Goal: Task Accomplishment & Management: Manage account settings

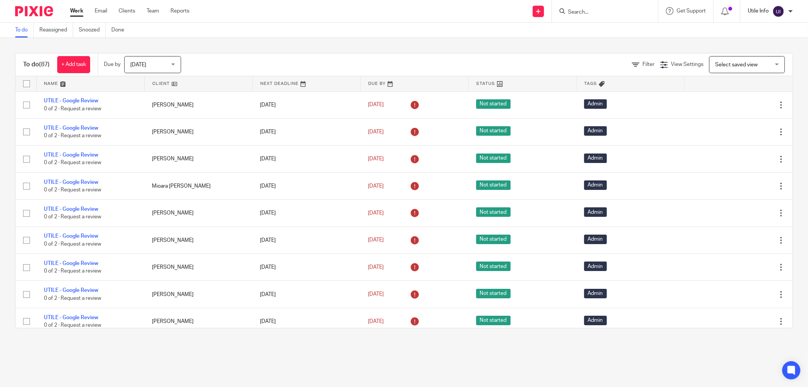
click at [767, 8] on p "Utile Info" at bounding box center [758, 11] width 21 height 8
click at [751, 40] on span "Email integration" at bounding box center [768, 40] width 39 height 5
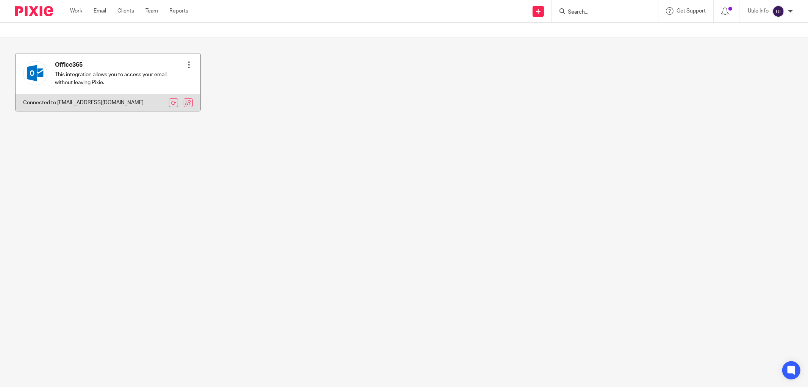
click at [185, 66] on div at bounding box center [189, 65] width 8 height 8
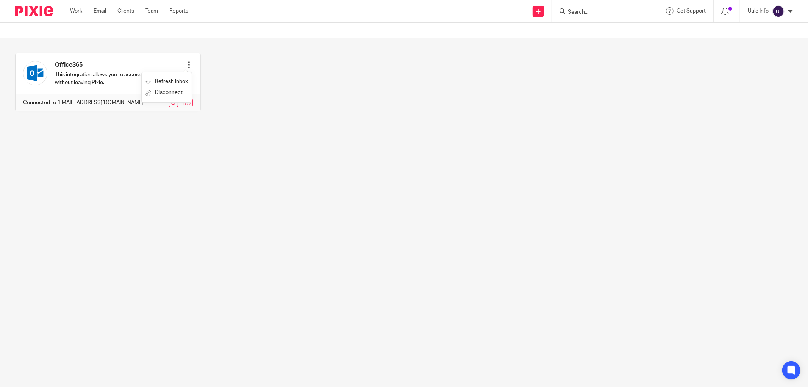
click at [250, 86] on div "Office365 This integration allows you to access your email without leaving Pixi…" at bounding box center [397, 88] width 789 height 70
click at [778, 12] on img at bounding box center [778, 11] width 12 height 12
click at [751, 30] on span "My profile" at bounding box center [760, 29] width 23 height 5
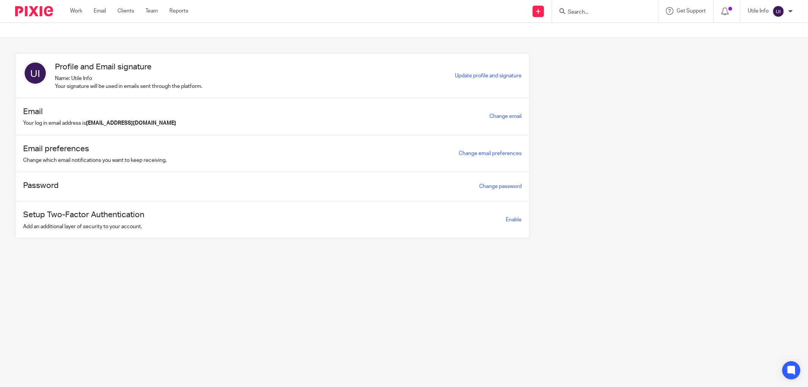
click at [98, 297] on main "Profile and Email signature Name: Utile Info Your signature will be used in ema…" at bounding box center [404, 193] width 808 height 387
click at [491, 75] on span "Update profile and signature" at bounding box center [488, 75] width 67 height 5
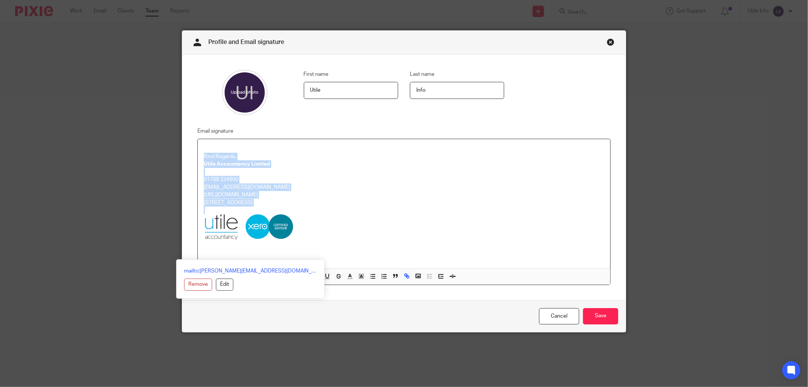
drag, startPoint x: 205, startPoint y: 148, endPoint x: 309, endPoint y: 256, distance: 149.2
click at [309, 256] on div "Kind Regards, Utile Accountancy Limited 01789 334900 info@utileaccountancy.co.u…" at bounding box center [404, 203] width 412 height 129
copy div "Kind Regards, Utile Accountancy Limited 01789 334900 info@utileaccountancy.co.u…"
click at [279, 154] on p "Kind Regards," at bounding box center [404, 157] width 400 height 8
drag, startPoint x: 209, startPoint y: 144, endPoint x: 584, endPoint y: 292, distance: 402.9
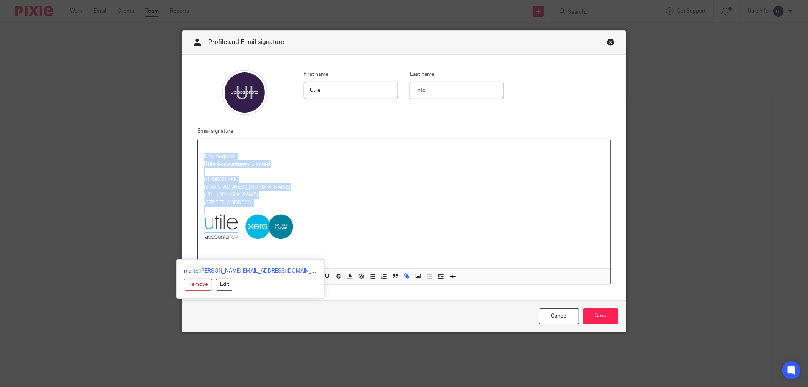
click at [584, 292] on div "First name Utile Last name Info Email signature Kind Regards, Utile Accountancy…" at bounding box center [404, 177] width 444 height 245
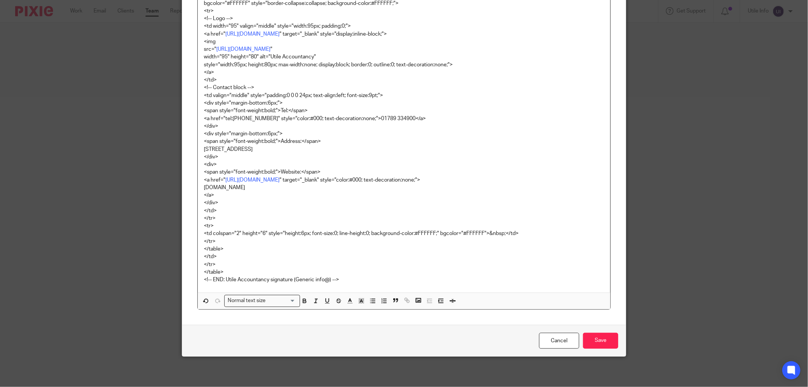
scroll to position [338, 0]
click at [595, 339] on input "Save" at bounding box center [600, 341] width 35 height 16
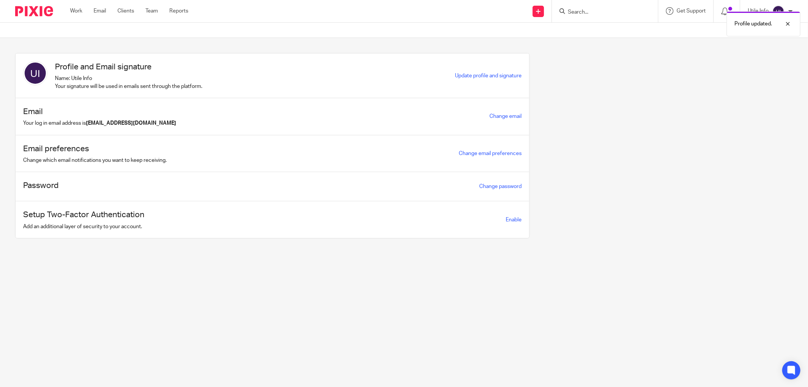
click at [534, 13] on div "Profile updated." at bounding box center [602, 22] width 397 height 29
click at [536, 11] on div "Profile updated." at bounding box center [602, 22] width 397 height 29
drag, startPoint x: 540, startPoint y: 8, endPoint x: 638, endPoint y: 8, distance: 98.5
click at [540, 8] on div "Profile updated." at bounding box center [602, 22] width 397 height 29
click at [789, 23] on div at bounding box center [782, 23] width 20 height 9
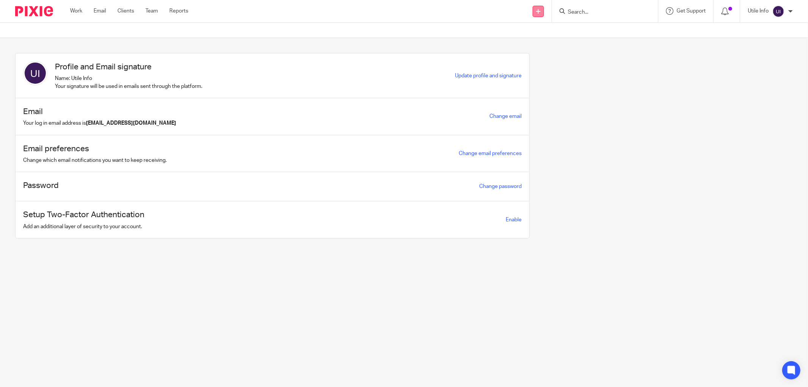
click at [536, 7] on link at bounding box center [538, 11] width 11 height 11
click at [529, 33] on link "Send new email" at bounding box center [537, 35] width 53 height 11
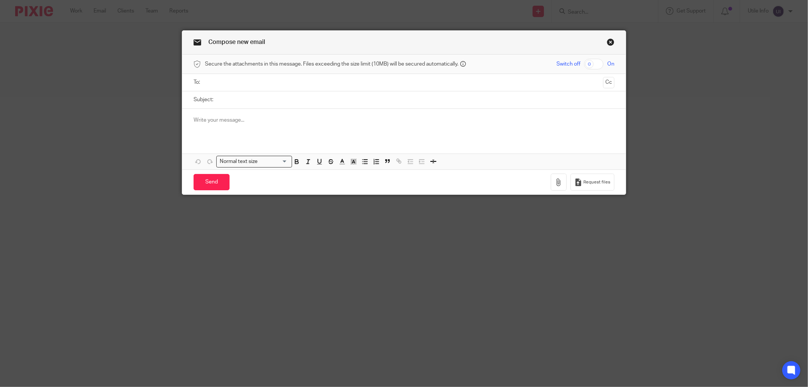
click at [215, 83] on input "text" at bounding box center [404, 82] width 392 height 9
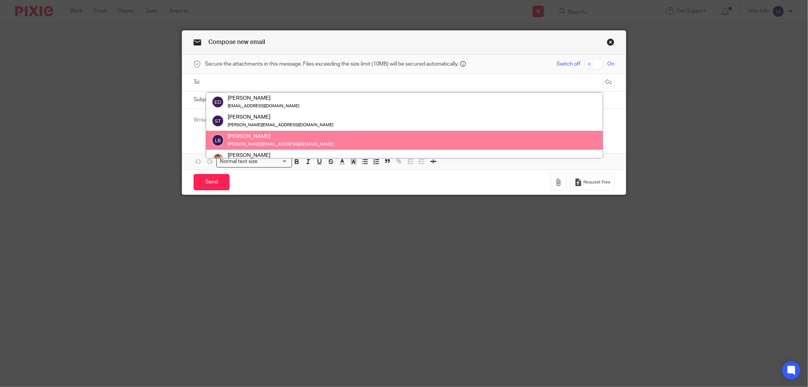
scroll to position [29, 0]
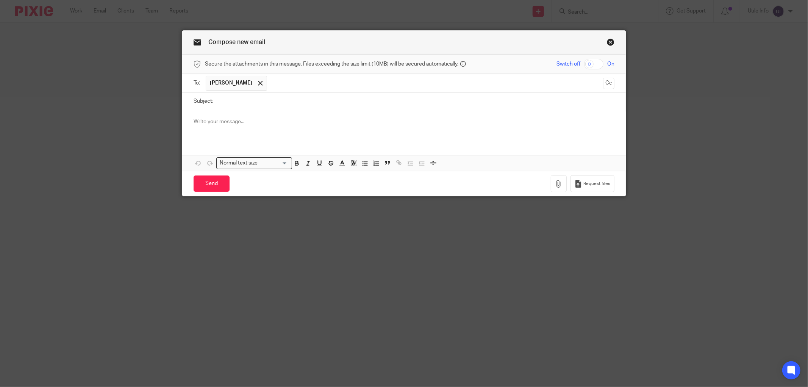
click at [214, 98] on div "Subject:" at bounding box center [404, 101] width 421 height 17
click at [234, 106] on input "Subject:" at bounding box center [415, 101] width 397 height 17
type input "Test"
click at [230, 125] on p at bounding box center [404, 122] width 421 height 8
click at [211, 185] on input "Send" at bounding box center [212, 183] width 36 height 16
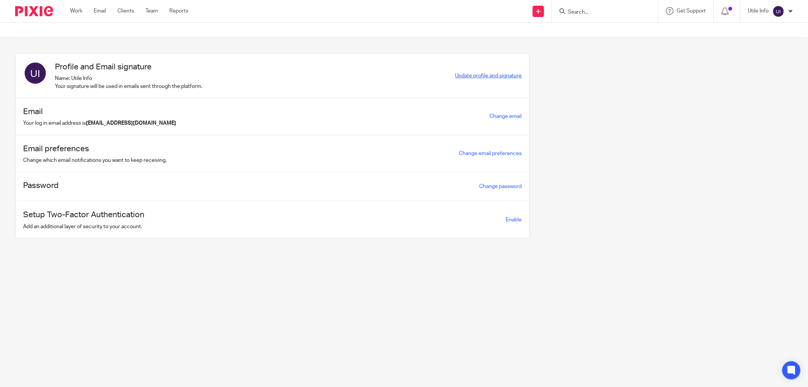
click at [483, 77] on span "Update profile and signature" at bounding box center [488, 75] width 67 height 5
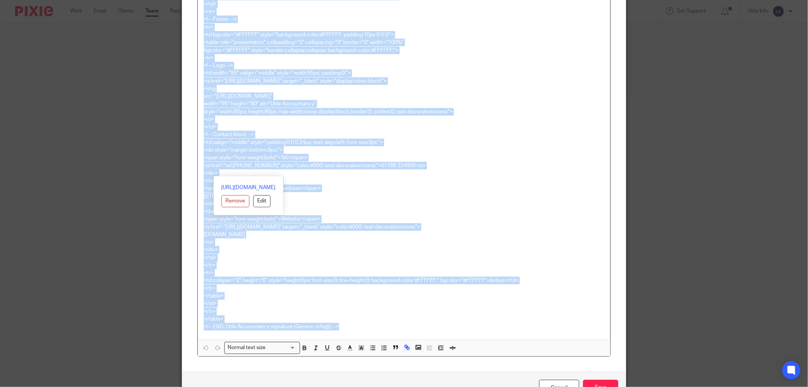
scroll to position [338, 0]
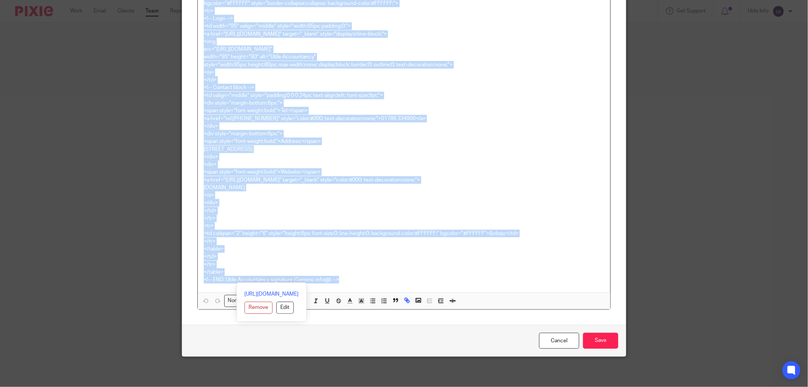
drag, startPoint x: 200, startPoint y: 148, endPoint x: 569, endPoint y: 398, distance: 445.3
click at [569, 386] on html "Work Email Clients Team Reports Work Email Clients Team Reports Settings Send n…" at bounding box center [404, 193] width 808 height 387
paste div
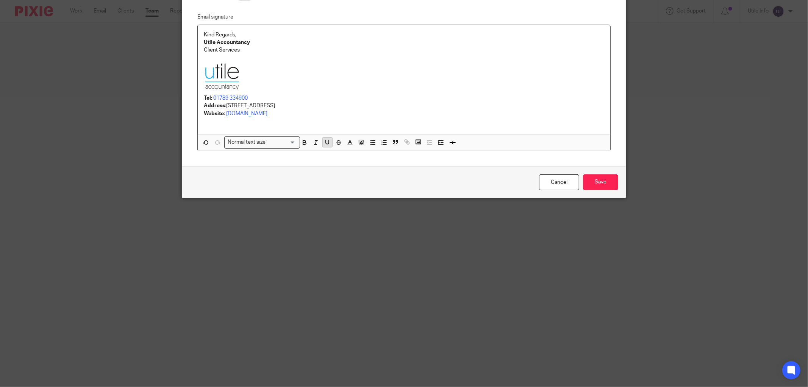
scroll to position [0, 0]
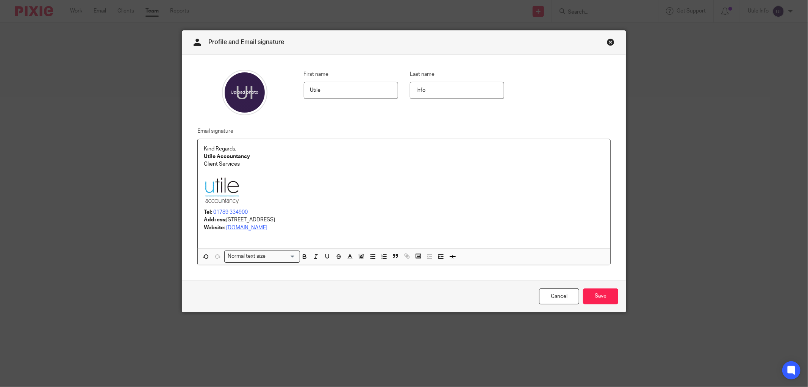
click at [253, 228] on link "www.utileaccountancy.co.uk" at bounding box center [246, 227] width 41 height 5
click at [257, 229] on link "www.utileaccountancy.co.uk" at bounding box center [246, 227] width 41 height 5
click at [225, 210] on link "01789 334900" at bounding box center [230, 211] width 34 height 5
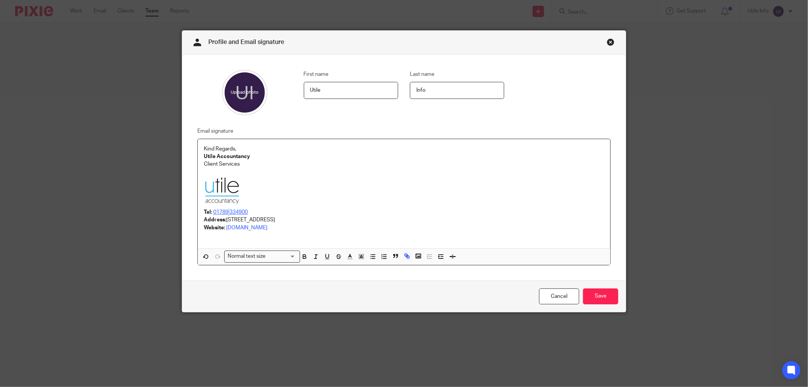
click at [225, 210] on link "01789 334900" at bounding box center [230, 211] width 34 height 5
click at [292, 215] on p "Tel: 01789 334900" at bounding box center [404, 212] width 400 height 8
click at [592, 295] on input "Save" at bounding box center [600, 296] width 35 height 16
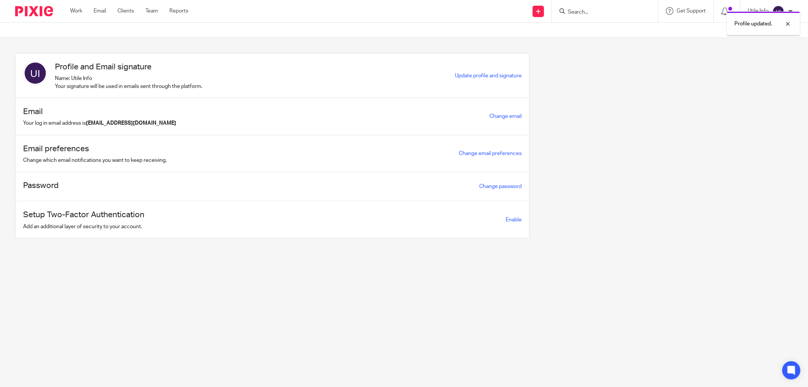
click at [573, 294] on main "Profile and Email signature Name: Utile Info Your signature will be used in ema…" at bounding box center [404, 193] width 808 height 387
click at [529, 7] on div "Send new email Create task Add client Request signature" at bounding box center [538, 11] width 27 height 22
click at [541, 10] on div "Profile updated." at bounding box center [602, 22] width 397 height 29
click at [537, 10] on div "Profile updated." at bounding box center [602, 22] width 397 height 29
click at [539, 12] on div "Profile updated." at bounding box center [602, 22] width 397 height 29
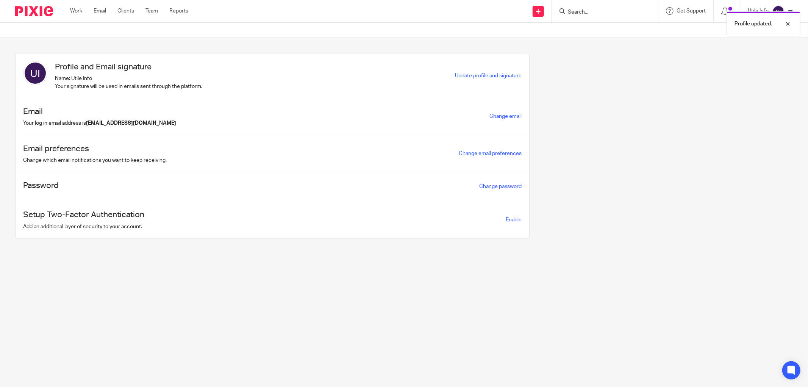
click at [533, 10] on div "Profile updated." at bounding box center [602, 22] width 397 height 29
click at [538, 11] on div "Profile updated." at bounding box center [602, 22] width 397 height 29
click at [790, 23] on div at bounding box center [782, 23] width 20 height 9
click at [534, 8] on link at bounding box center [538, 11] width 11 height 11
click at [530, 34] on link "Send new email" at bounding box center [537, 35] width 53 height 11
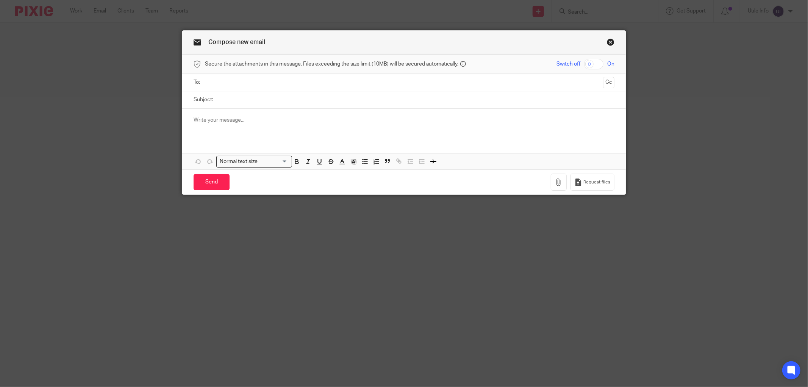
click at [400, 81] on input "text" at bounding box center [404, 82] width 392 height 9
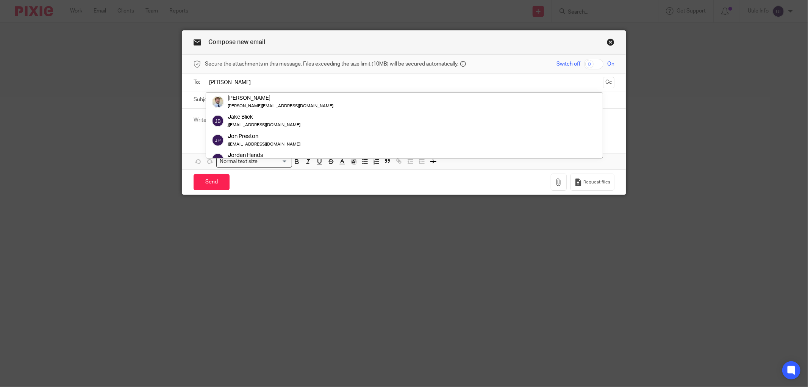
type input "[PERSON_NAME]"
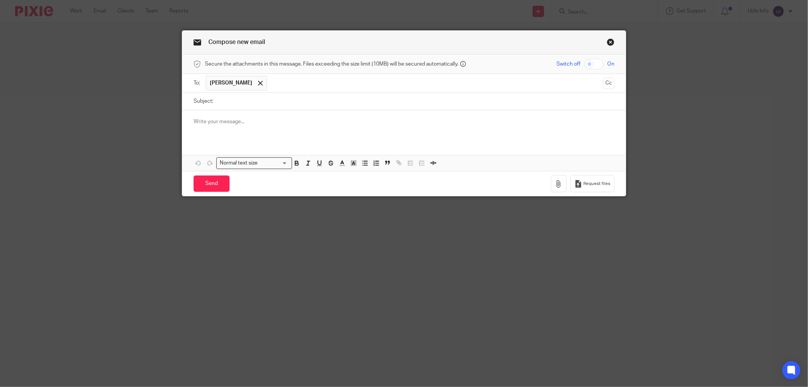
click at [282, 106] on input "Subject:" at bounding box center [415, 101] width 397 height 17
type input "Test"
click at [210, 187] on input "Send" at bounding box center [212, 183] width 36 height 16
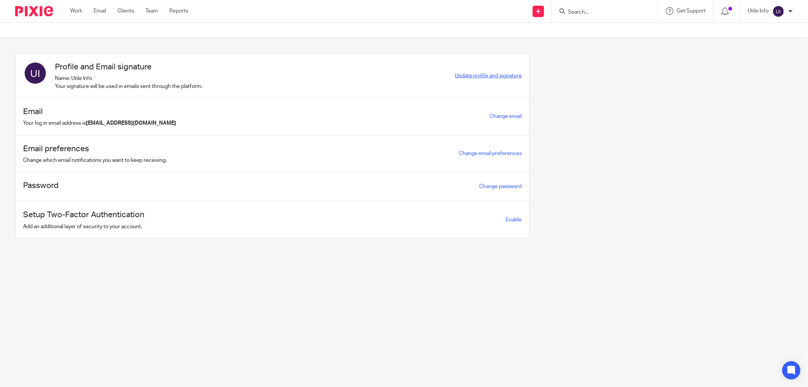
click at [472, 75] on span "Update profile and signature" at bounding box center [488, 75] width 67 height 5
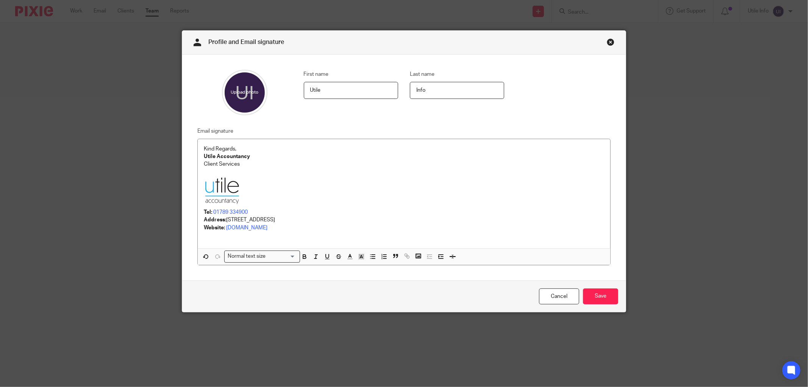
click at [243, 149] on p "Kind Regards," at bounding box center [404, 149] width 400 height 8
click at [217, 147] on p "Kind Regards," at bounding box center [404, 149] width 400 height 8
click at [255, 257] on div "Normal text size" at bounding box center [261, 255] width 72 height 9
click at [255, 257] on input "Search for option" at bounding box center [260, 256] width 70 height 8
click at [334, 150] on p "Kind Regards," at bounding box center [404, 149] width 400 height 8
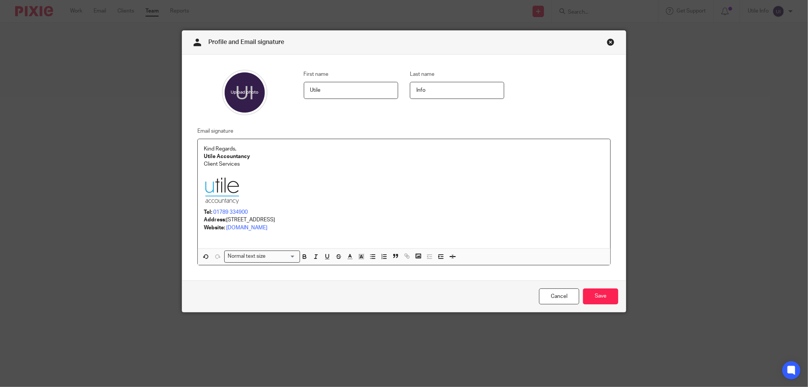
click at [225, 172] on p at bounding box center [404, 172] width 400 height 8
click at [247, 149] on p "Kind Regards," at bounding box center [404, 149] width 400 height 8
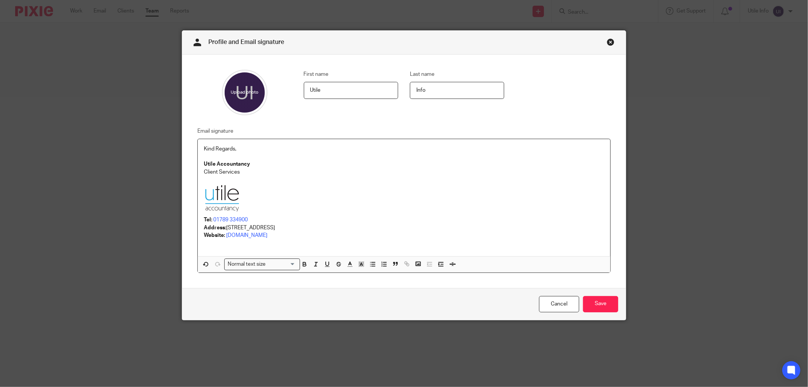
drag, startPoint x: 253, startPoint y: 168, endPoint x: 254, endPoint y: 164, distance: 4.7
click at [253, 168] on div "Kind Regards, Utile Accountancy Client Services Tel: 01789 334900 Address: Suit…" at bounding box center [404, 197] width 412 height 117
click at [254, 164] on p "Utile Accountancy" at bounding box center [404, 164] width 400 height 8
click at [254, 180] on p at bounding box center [404, 180] width 400 height 8
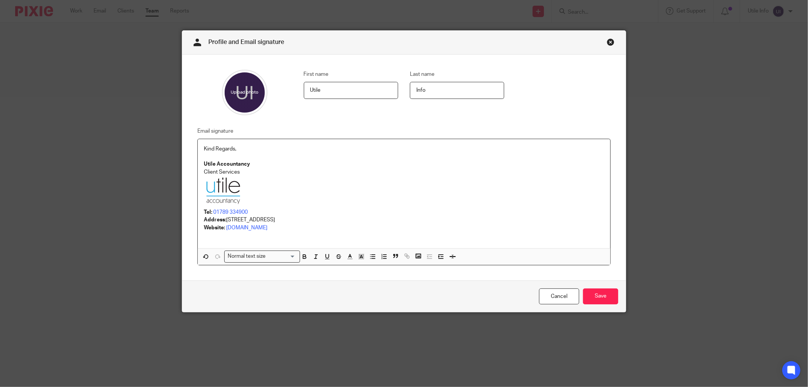
click at [259, 215] on p "Tel: 01789 334900" at bounding box center [404, 212] width 400 height 8
click at [309, 228] on p "Website: www.utileaccountancy.co.uk" at bounding box center [404, 228] width 400 height 8
click at [272, 278] on div "First name Utile Last name Info Email signature Kind Regards, Utile Accountancy…" at bounding box center [404, 168] width 444 height 226
drag, startPoint x: 222, startPoint y: 227, endPoint x: 290, endPoint y: 228, distance: 67.8
click at [290, 228] on p "Website: www.utileaccountancy.co.uk" at bounding box center [404, 228] width 400 height 8
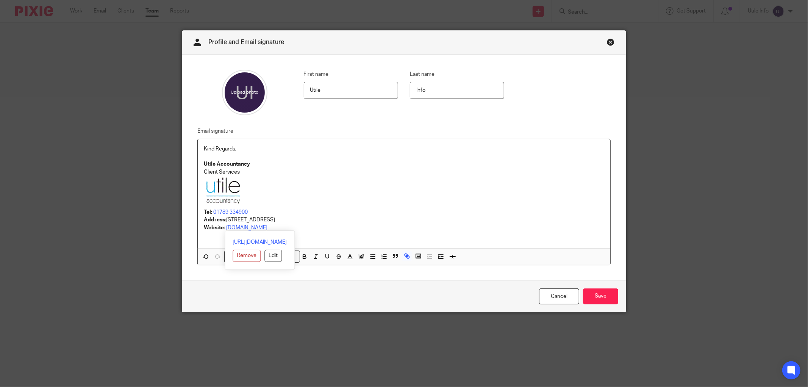
click at [486, 241] on div "Kind Regards, Utile Accountancy Client Services Tel: 01789 334900 Address: Suit…" at bounding box center [404, 193] width 412 height 109
drag, startPoint x: 239, startPoint y: 228, endPoint x: 359, endPoint y: 256, distance: 122.9
click at [360, 256] on polyline "button" at bounding box center [361, 256] width 3 height 3
click at [250, 227] on link "www.utileaccountancy.co.uk" at bounding box center [246, 227] width 41 height 5
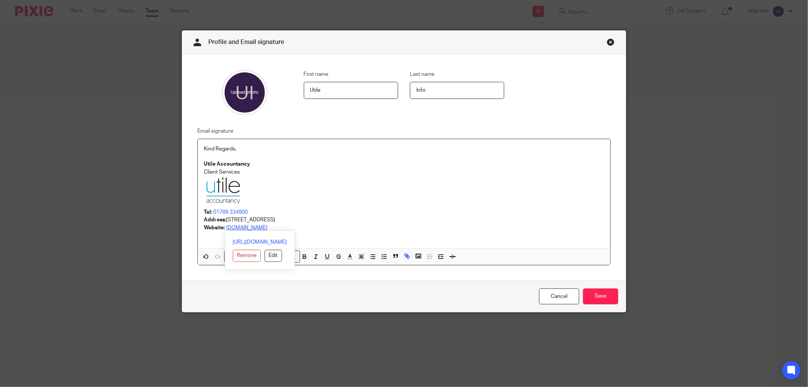
click at [250, 227] on link "www.utileaccountancy.co.uk" at bounding box center [246, 227] width 41 height 5
click at [313, 228] on p "Website: www.utileaccountancy.co.uk" at bounding box center [404, 228] width 400 height 8
drag, startPoint x: 309, startPoint y: 228, endPoint x: 223, endPoint y: 229, distance: 86.0
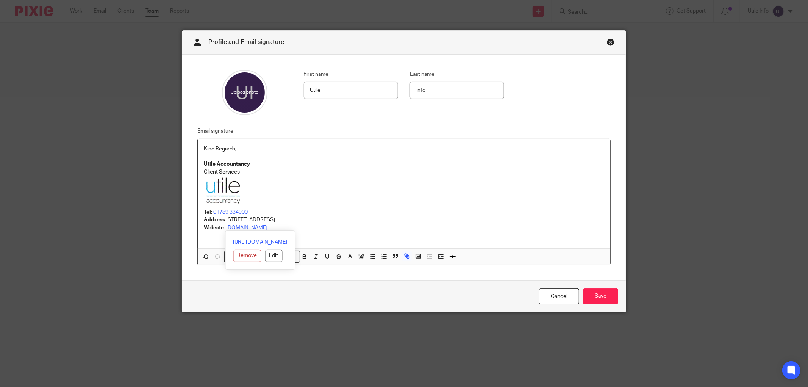
click at [223, 229] on p "Website: www.utileaccountancy.co.uk" at bounding box center [404, 228] width 400 height 8
click at [358, 256] on icon "button" at bounding box center [361, 256] width 7 height 7
click at [327, 282] on li "color:#000000" at bounding box center [330, 281] width 6 height 6
click at [327, 282] on div "Cancel Save" at bounding box center [404, 296] width 444 height 32
click at [343, 232] on p at bounding box center [404, 235] width 400 height 8
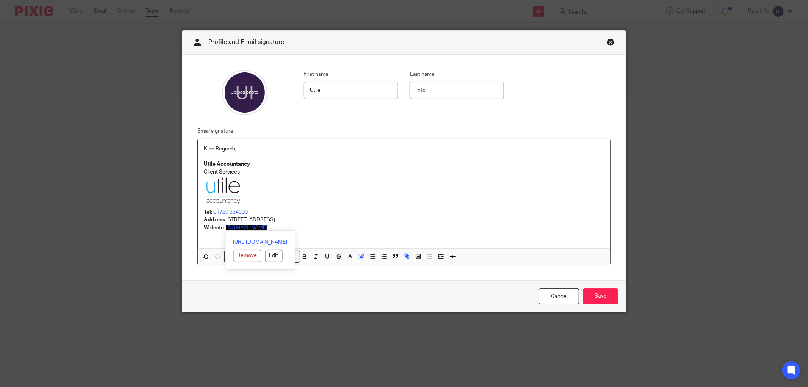
drag, startPoint x: 338, startPoint y: 227, endPoint x: 223, endPoint y: 228, distance: 114.8
click at [223, 228] on p "Website: www.utileaccountancy.co.uk" at bounding box center [404, 228] width 400 height 8
click at [361, 259] on rect "button" at bounding box center [361, 259] width 0 height 0
click at [342, 266] on li "color:#FFFFFF" at bounding box center [345, 266] width 6 height 6
click at [312, 233] on p at bounding box center [404, 235] width 400 height 8
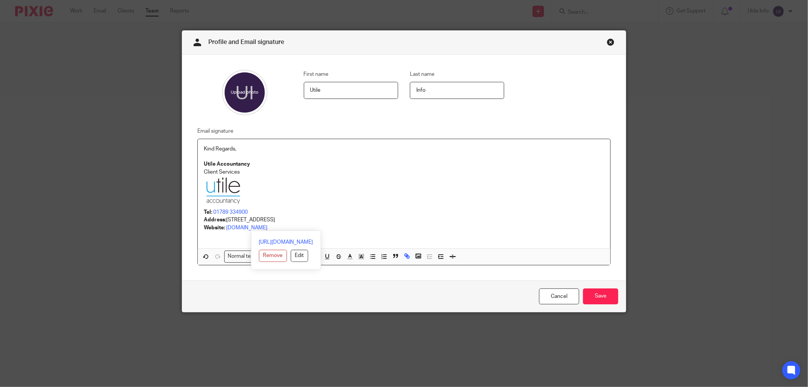
drag, startPoint x: 311, startPoint y: 229, endPoint x: 223, endPoint y: 230, distance: 88.3
click at [223, 230] on p "Website: www.utileaccountancy.co.uk" at bounding box center [404, 228] width 400 height 8
click at [347, 256] on icon "button" at bounding box center [350, 256] width 7 height 7
click at [329, 282] on div "color:#000000" at bounding box center [330, 281] width 2 height 2
click at [315, 227] on p "Website: www.utileaccountancy.co.uk" at bounding box center [404, 228] width 400 height 8
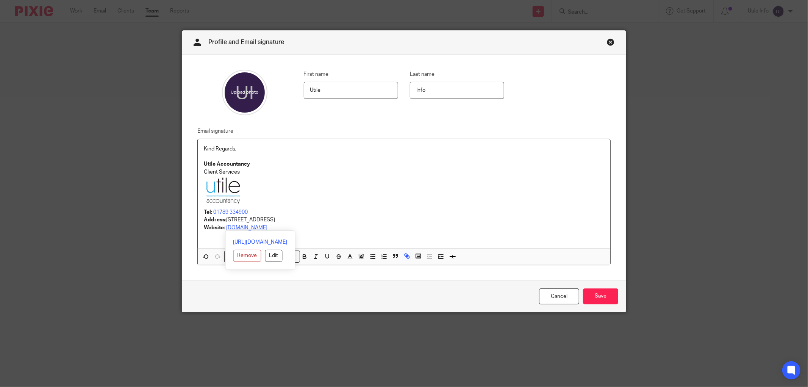
drag, startPoint x: 312, startPoint y: 227, endPoint x: 223, endPoint y: 228, distance: 89.0
click at [223, 228] on p "Website: www.utileaccountancy.co.uk" at bounding box center [404, 228] width 400 height 8
click at [349, 257] on polyline "button" at bounding box center [350, 255] width 3 height 3
click at [334, 281] on li "color:#666666" at bounding box center [337, 281] width 6 height 6
click at [347, 258] on icon "button" at bounding box center [350, 256] width 7 height 7
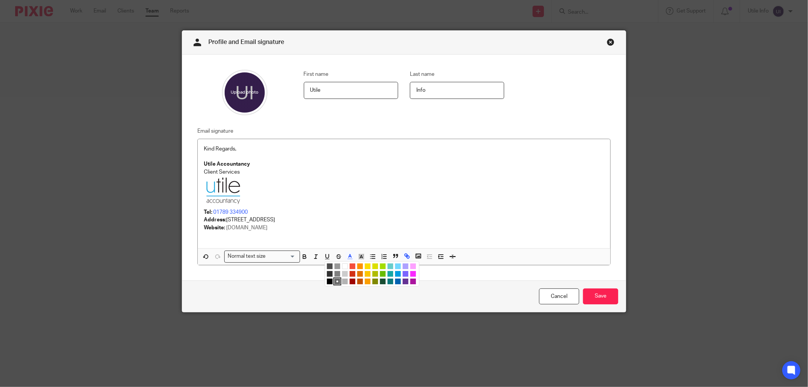
click at [327, 282] on li "color:#000000" at bounding box center [330, 281] width 6 height 6
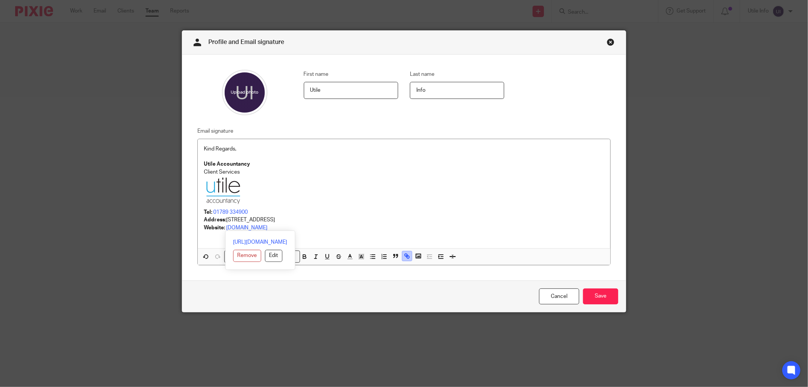
click at [406, 258] on icon "button" at bounding box center [407, 256] width 3 height 3
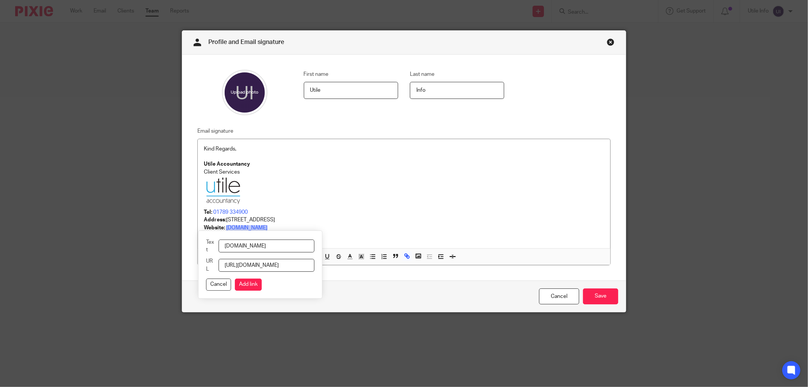
scroll to position [0, 19]
click at [254, 285] on button "Add link" at bounding box center [248, 284] width 27 height 12
drag, startPoint x: 353, startPoint y: 230, endPoint x: 224, endPoint y: 230, distance: 129.2
click at [224, 230] on p "Website: www.utileaccountancy.co.uk" at bounding box center [404, 228] width 400 height 8
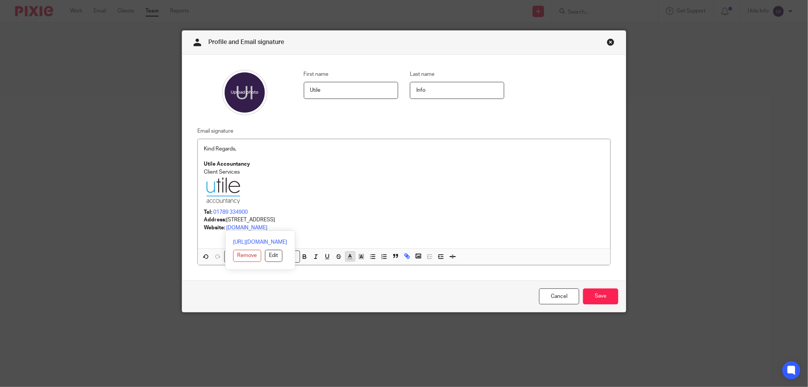
click at [347, 258] on icon "button" at bounding box center [350, 256] width 7 height 7
click at [350, 266] on li "color:#F44E3B" at bounding box center [353, 266] width 6 height 6
click at [349, 256] on icon "button" at bounding box center [350, 256] width 7 height 7
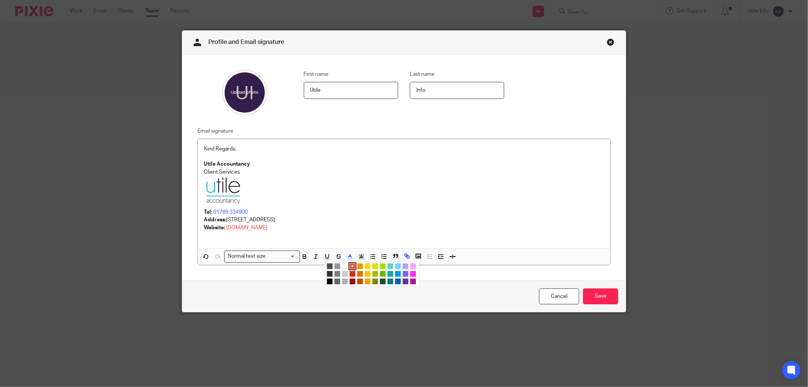
click at [328, 282] on li "color:#000000" at bounding box center [330, 281] width 6 height 6
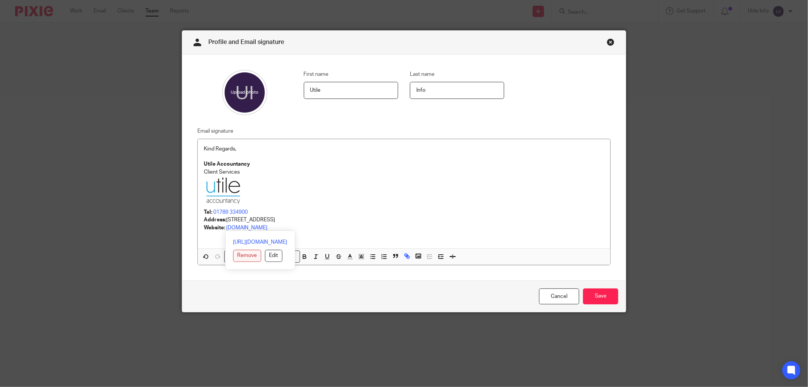
click at [234, 258] on button "Remove" at bounding box center [247, 256] width 28 height 12
drag, startPoint x: 318, startPoint y: 234, endPoint x: 287, endPoint y: 231, distance: 31.5
click at [317, 234] on p at bounding box center [404, 235] width 400 height 8
drag, startPoint x: 275, startPoint y: 211, endPoint x: 210, endPoint y: 214, distance: 64.5
click at [210, 214] on p "Tel: 01789 334900" at bounding box center [404, 212] width 400 height 8
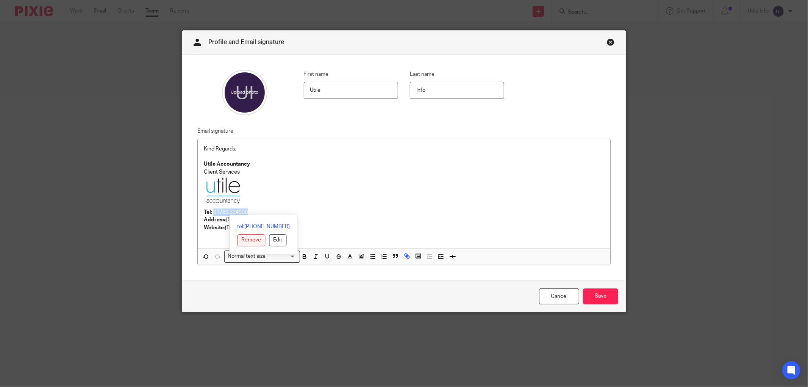
click at [245, 237] on button "Remove" at bounding box center [251, 240] width 28 height 12
click at [286, 204] on p at bounding box center [404, 192] width 400 height 33
click at [343, 197] on p at bounding box center [404, 192] width 400 height 33
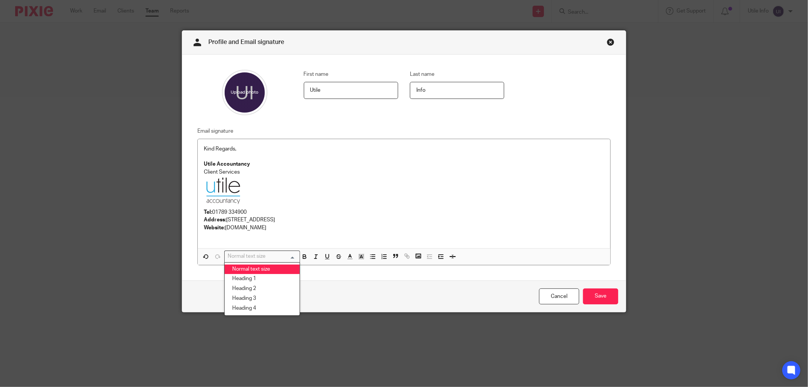
click at [278, 256] on input "Search for option" at bounding box center [260, 256] width 70 height 8
click at [333, 225] on p "Website: www.utileaccountancy.co.uk" at bounding box center [404, 228] width 400 height 8
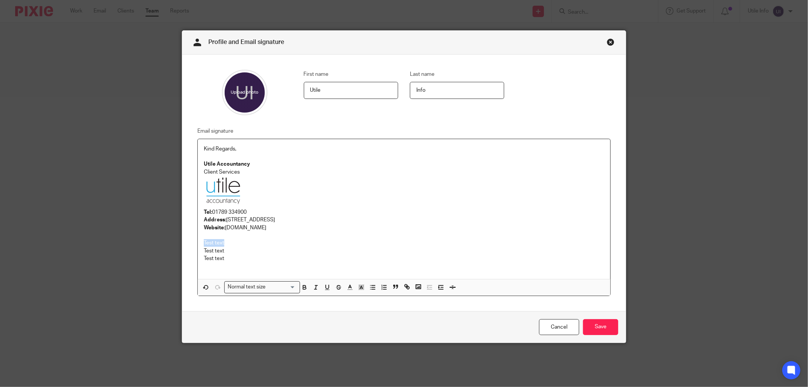
drag, startPoint x: 235, startPoint y: 240, endPoint x: 201, endPoint y: 242, distance: 33.8
click at [204, 242] on p "Test text" at bounding box center [404, 243] width 400 height 8
click at [233, 288] on div "Normal text size" at bounding box center [261, 285] width 72 height 9
click at [240, 309] on li "Heading 1" at bounding box center [262, 310] width 75 height 10
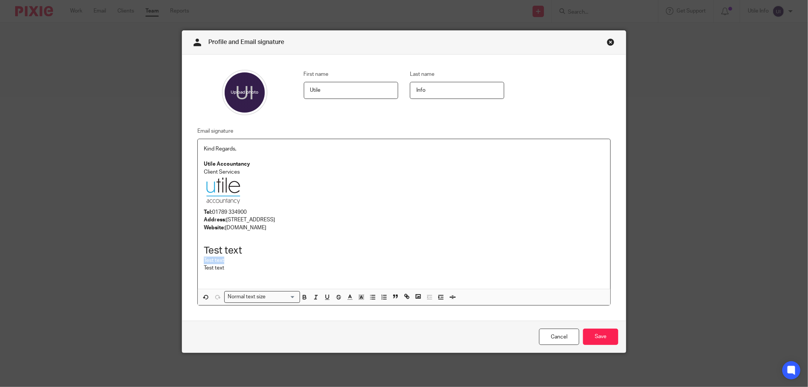
drag, startPoint x: 233, startPoint y: 262, endPoint x: 197, endPoint y: 262, distance: 36.0
click at [198, 262] on div "Kind Regards, Utile Accountancy Client Services Tel: 01789 334900 Address: Suit…" at bounding box center [404, 214] width 412 height 150
click at [268, 298] on input "Search for option" at bounding box center [281, 297] width 27 height 8
click at [249, 327] on li "Heading 2" at bounding box center [262, 329] width 75 height 10
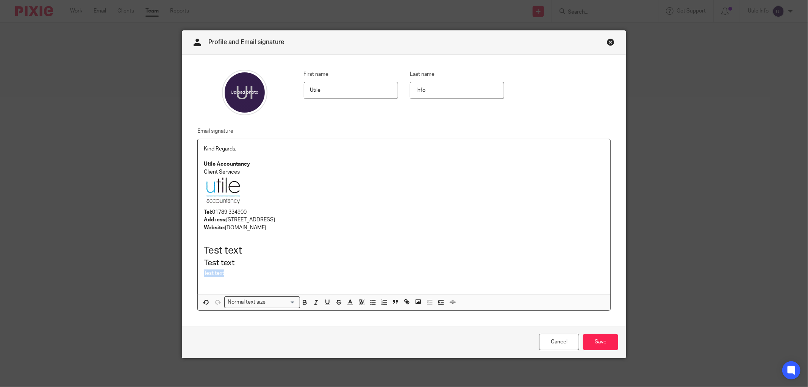
drag, startPoint x: 234, startPoint y: 274, endPoint x: 198, endPoint y: 275, distance: 36.0
click at [198, 275] on div "Kind Regards, Utile Accountancy Client Services Tel: 01789 334900 Address: Suit…" at bounding box center [404, 216] width 412 height 155
click at [234, 312] on div "First name Utile Last name Info Email signature Kind Regards, Utile Accountancy…" at bounding box center [404, 191] width 444 height 272
click at [238, 303] on div "Normal text size" at bounding box center [261, 301] width 72 height 9
click at [247, 344] on li "Heading 3" at bounding box center [262, 344] width 75 height 10
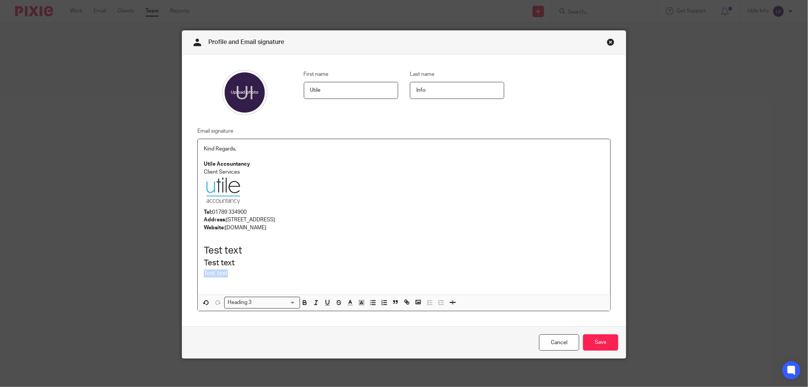
click at [235, 275] on h3 "Test text" at bounding box center [404, 273] width 400 height 8
click at [251, 305] on input "Search for option" at bounding box center [260, 302] width 70 height 8
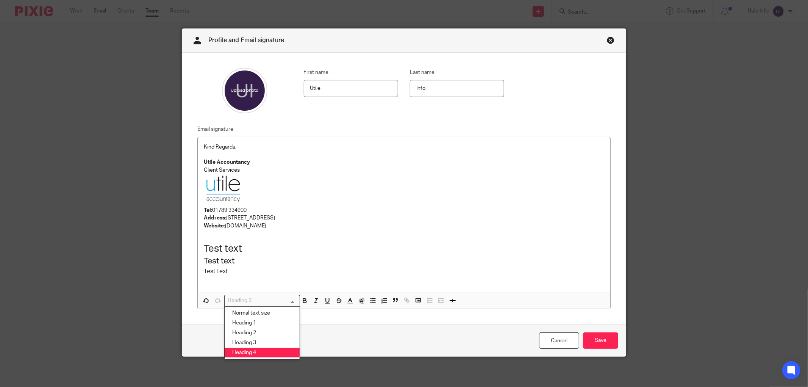
click at [253, 351] on li "Heading 4" at bounding box center [262, 353] width 75 height 10
click at [236, 270] on h4 "Test text" at bounding box center [404, 272] width 400 height 8
click at [237, 145] on p "Kind Regards," at bounding box center [404, 148] width 400 height 8
click at [244, 246] on h1 "Test text" at bounding box center [404, 249] width 400 height 12
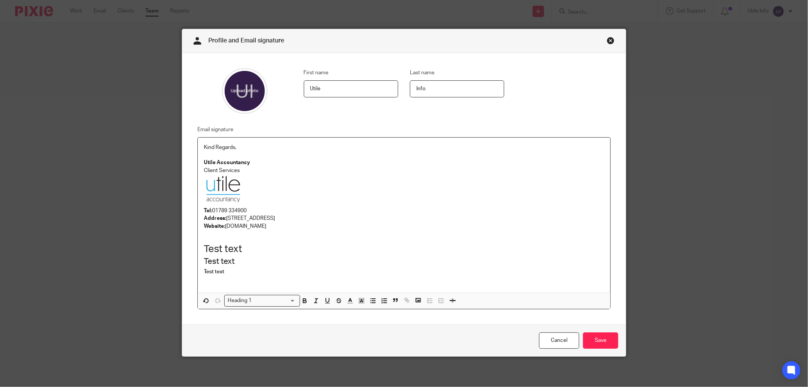
drag, startPoint x: 240, startPoint y: 287, endPoint x: 239, endPoint y: 294, distance: 7.7
click at [239, 292] on div "Kind Regards, Utile Accountancy Client Services Tel: 01789 334900 Address: Suit…" at bounding box center [404, 214] width 412 height 155
click at [252, 250] on h1 "Test text" at bounding box center [404, 249] width 400 height 12
click at [251, 262] on h2 "Test text" at bounding box center [404, 261] width 400 height 13
click at [248, 272] on h4 "Test text" at bounding box center [404, 272] width 400 height 8
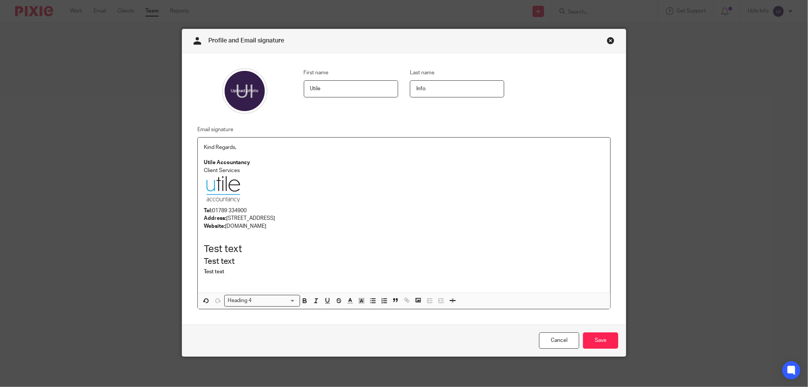
click at [248, 266] on h2 "Test text" at bounding box center [404, 261] width 400 height 13
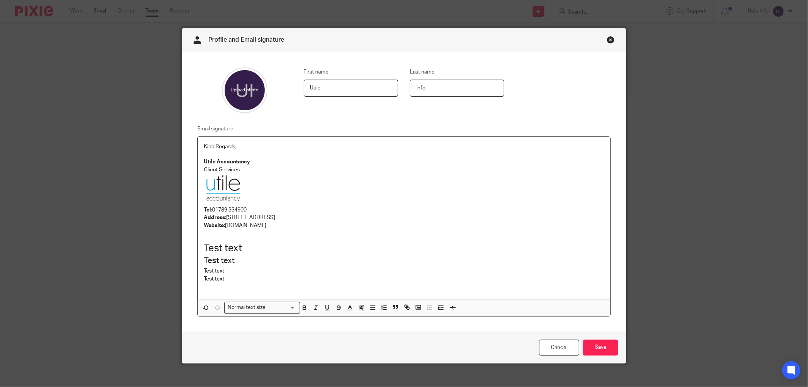
click at [237, 306] on div "Normal text size" at bounding box center [261, 306] width 72 height 9
click at [244, 352] on li "Heading 3" at bounding box center [262, 350] width 75 height 10
click at [347, 308] on icon "button" at bounding box center [350, 308] width 7 height 7
click at [334, 324] on li "color:#808080" at bounding box center [337, 325] width 6 height 6
click at [248, 274] on h3 "Test text" at bounding box center [404, 271] width 400 height 8
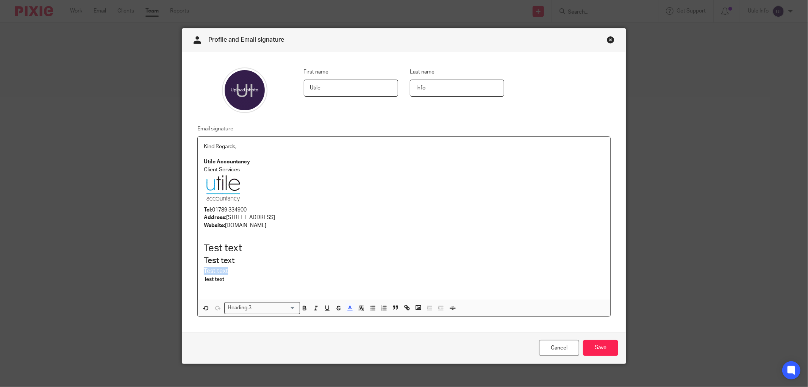
drag, startPoint x: 247, startPoint y: 267, endPoint x: 184, endPoint y: 270, distance: 62.9
click at [186, 270] on div "Email signature Kind Regards, Utile Accountancy Client Services Tel: 01789 3349…" at bounding box center [398, 220] width 425 height 192
click at [347, 309] on icon "button" at bounding box center [350, 308] width 7 height 7
click at [328, 332] on li "color:#000000" at bounding box center [330, 333] width 6 height 6
click at [259, 273] on h3 "Test text" at bounding box center [404, 271] width 400 height 8
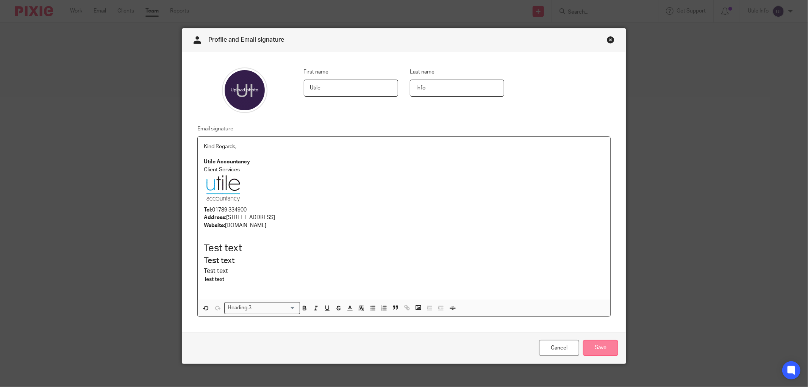
click at [597, 348] on input "Save" at bounding box center [600, 348] width 35 height 16
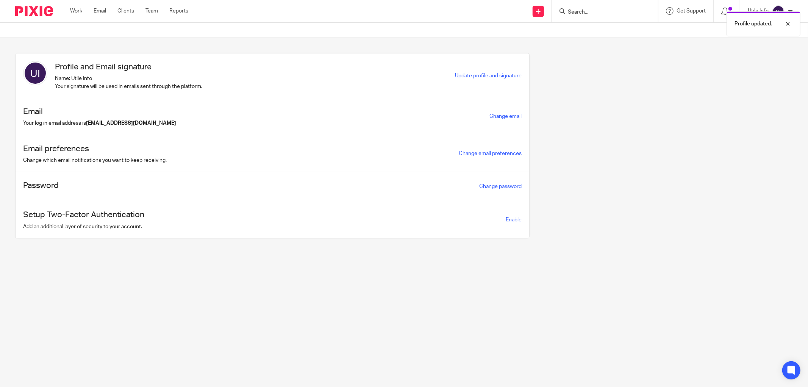
click at [536, 11] on div "Profile updated." at bounding box center [602, 22] width 397 height 29
drag, startPoint x: 785, startPoint y: 25, endPoint x: 654, endPoint y: 17, distance: 131.7
click at [785, 25] on div at bounding box center [782, 23] width 20 height 9
click at [539, 11] on icon at bounding box center [538, 11] width 5 height 5
click at [533, 36] on link "Send new email" at bounding box center [537, 35] width 53 height 11
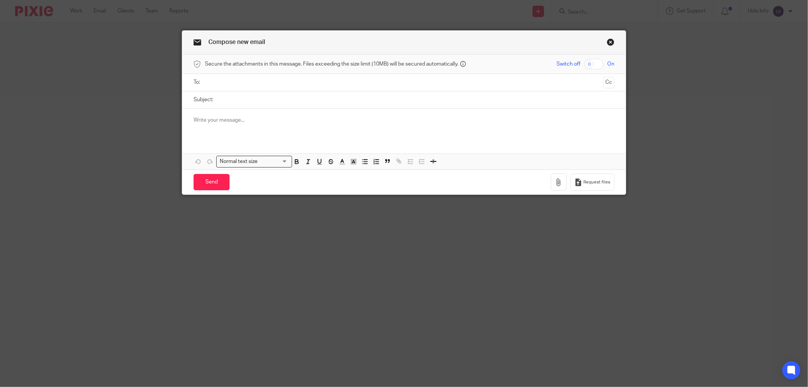
click at [241, 85] on input "text" at bounding box center [404, 82] width 392 height 9
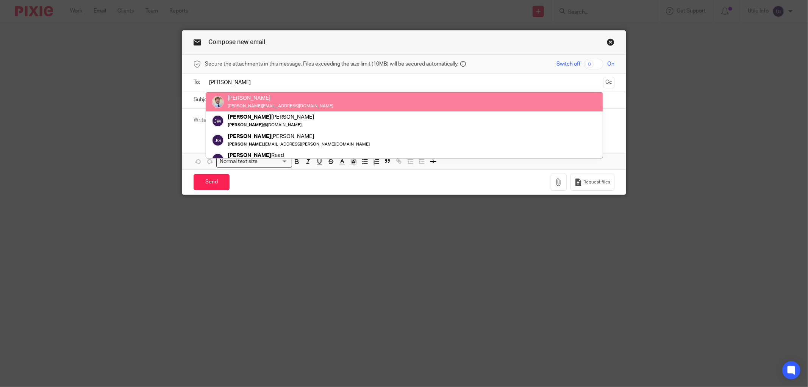
type input "[PERSON_NAME]"
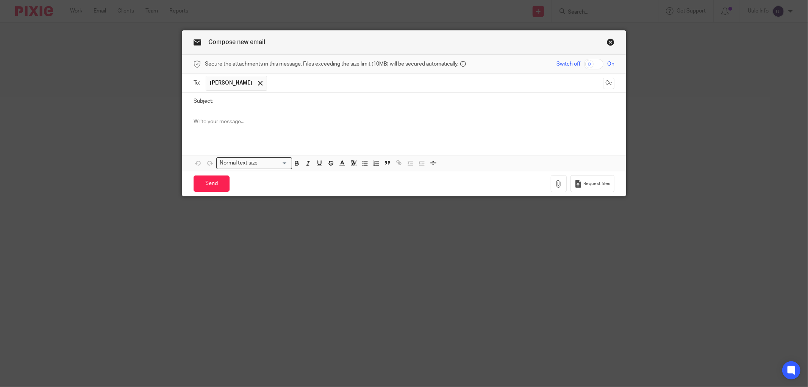
click at [223, 104] on input "Subject:" at bounding box center [415, 101] width 397 height 17
type input "Test e-mail"
click at [205, 179] on input "Send" at bounding box center [212, 183] width 36 height 16
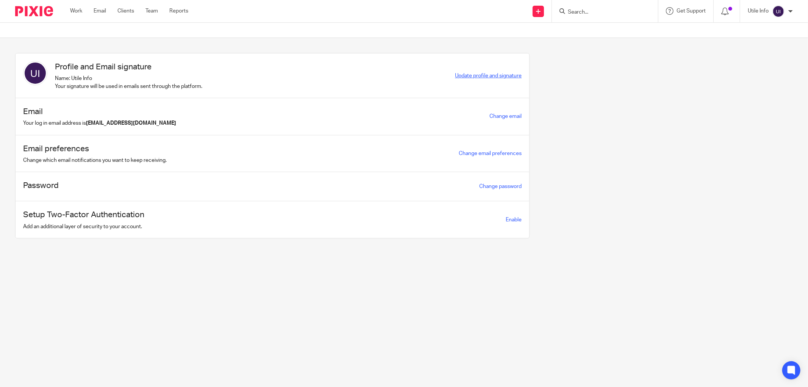
click at [469, 77] on span "Update profile and signature" at bounding box center [488, 75] width 67 height 5
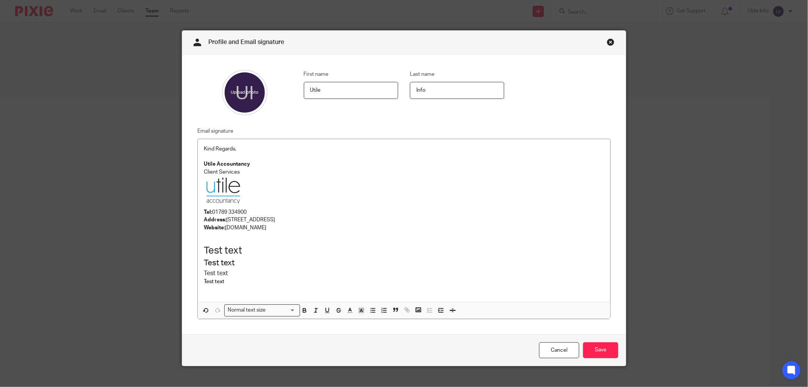
click at [198, 150] on div "Kind Regards, Utile Accountancy Client Services Tel: 01789 334900 Address: Suit…" at bounding box center [404, 220] width 412 height 163
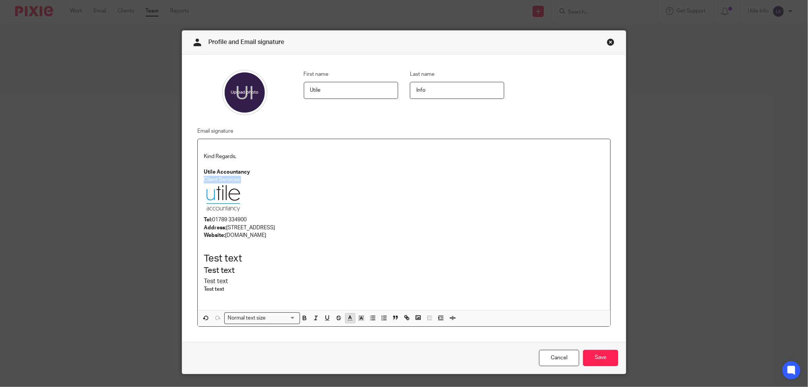
click at [348, 321] on icon "button" at bounding box center [350, 317] width 7 height 7
click at [334, 344] on li "color:#666666" at bounding box center [337, 343] width 6 height 6
click at [305, 209] on p at bounding box center [404, 199] width 400 height 33
click at [237, 285] on h4 "Test text" at bounding box center [404, 289] width 400 height 8
click at [350, 228] on p "Address: Suite 1b, Turnpike Gate House, Alcester, B49 5JG" at bounding box center [404, 228] width 400 height 8
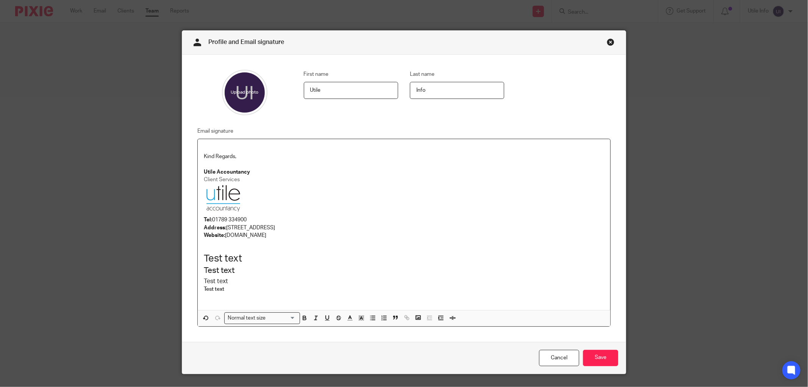
click at [294, 236] on p "Website: www.utileaccountancy.co.uk" at bounding box center [404, 235] width 400 height 8
click at [231, 236] on p "Website: www.utileaccountancy.co.uk" at bounding box center [404, 235] width 400 height 8
drag, startPoint x: 315, startPoint y: 236, endPoint x: 224, endPoint y: 234, distance: 90.9
click at [224, 234] on p "Website: www.utileaccountancy.co.uk" at bounding box center [404, 235] width 400 height 8
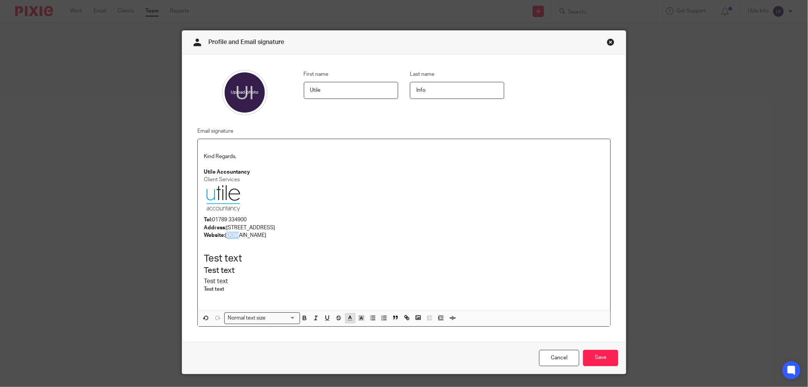
click at [348, 320] on line "button" at bounding box center [350, 320] width 5 height 0
click at [329, 343] on div "color:#000000" at bounding box center [330, 343] width 2 height 2
click at [320, 228] on p "Address: Suite 1b, Turnpike Gate House, Alcester, B49 5JG" at bounding box center [404, 228] width 400 height 8
click at [275, 252] on div "Kind Regards, Utile Accountancy Client Services Tel: 01789 334900 Address: Suit…" at bounding box center [404, 224] width 412 height 171
drag, startPoint x: 317, startPoint y: 300, endPoint x: 201, endPoint y: 241, distance: 130.4
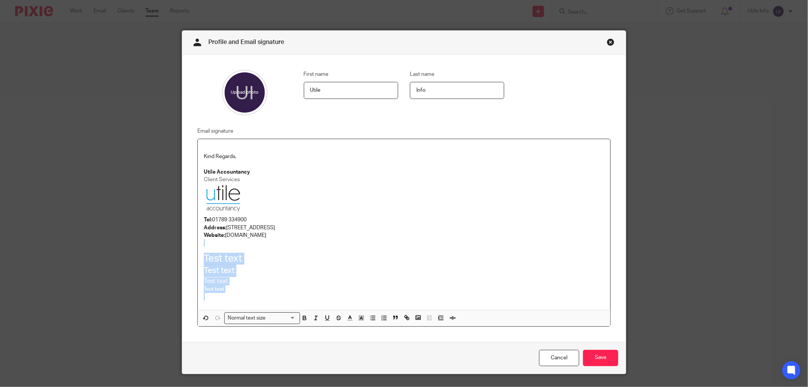
click at [201, 241] on div "Kind Regards, Utile Accountancy Client Services Tel: 01789 334900 Address: Suit…" at bounding box center [404, 224] width 412 height 171
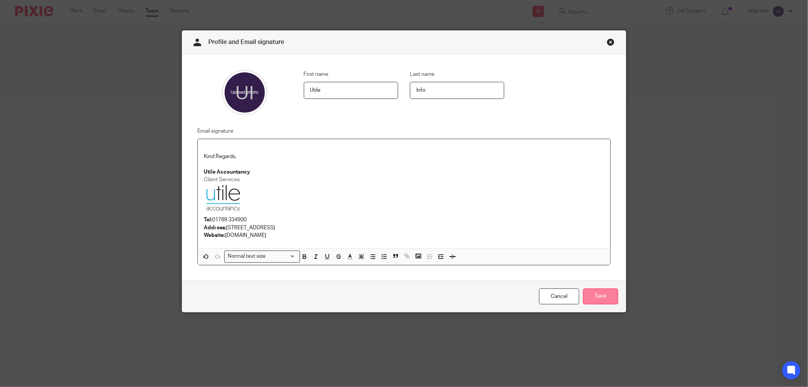
click at [602, 297] on input "Save" at bounding box center [600, 296] width 35 height 16
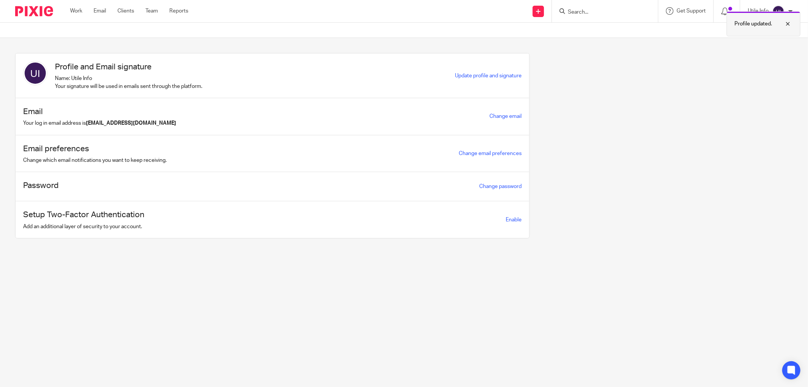
drag, startPoint x: 720, startPoint y: 44, endPoint x: 749, endPoint y: 12, distance: 43.2
click at [721, 43] on section "Profile and Email signature Name: Utile Info Your signature will be used in ema…" at bounding box center [404, 151] width 808 height 227
click at [785, 19] on div "Profile updated." at bounding box center [763, 23] width 74 height 25
click at [789, 10] on div "Profile updated." at bounding box center [602, 22] width 397 height 29
click at [789, 9] on div at bounding box center [790, 11] width 5 height 5
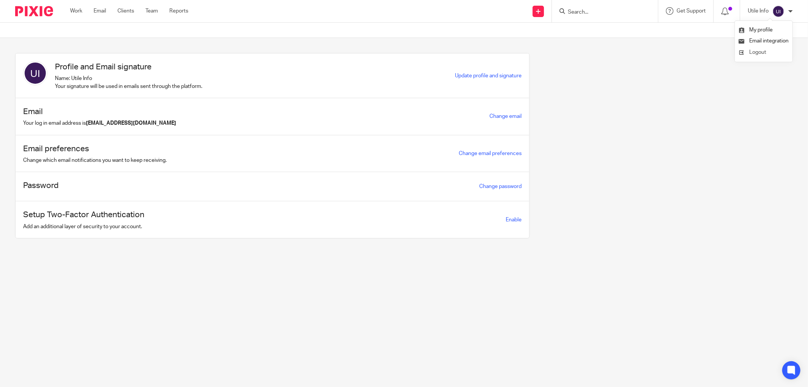
click at [750, 50] on span "Logout" at bounding box center [757, 52] width 17 height 5
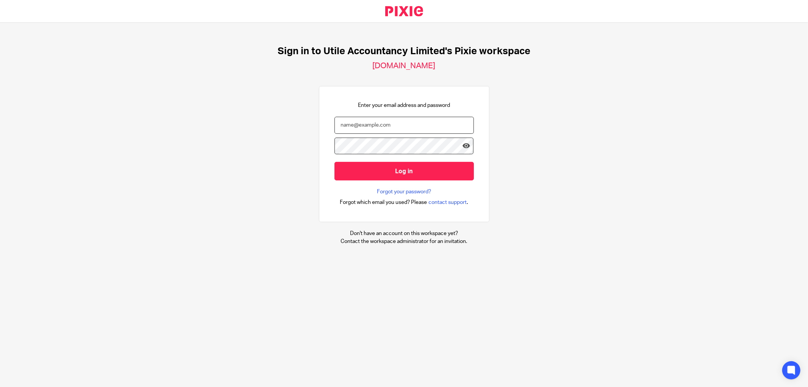
click at [370, 128] on input "email" at bounding box center [403, 125] width 139 height 17
type input "[PERSON_NAME][EMAIL_ADDRESS][DOMAIN_NAME]"
click at [334, 162] on input "Log in" at bounding box center [403, 171] width 139 height 19
